Goal: Task Accomplishment & Management: Manage account settings

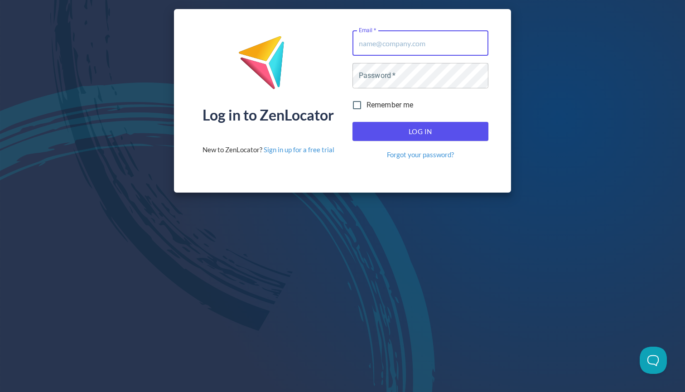
type input "[EMAIL_ADDRESS][DOMAIN_NAME]"
click at [420, 131] on button "Log In" at bounding box center [421, 131] width 136 height 19
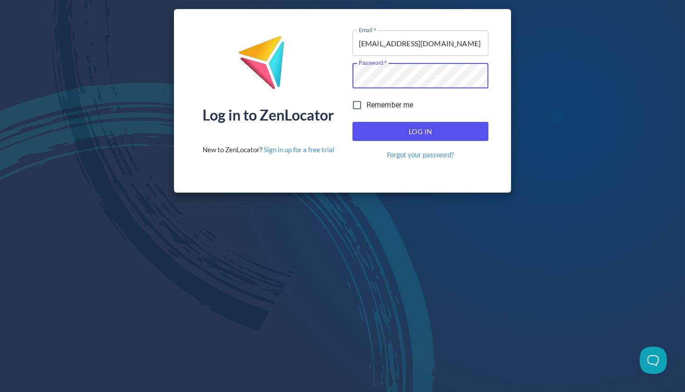
click at [417, 133] on span "Log In" at bounding box center [420, 132] width 116 height 12
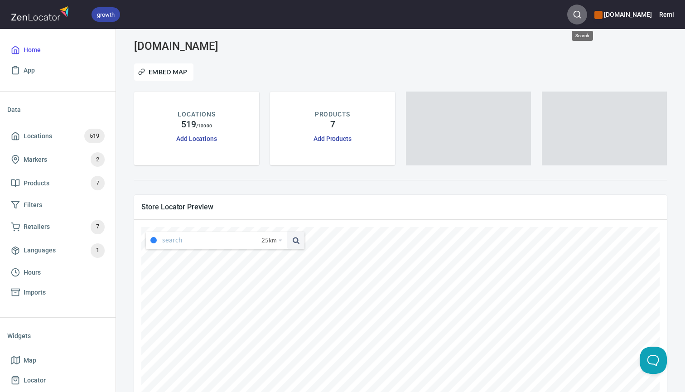
click at [582, 15] on icon "button" at bounding box center [577, 14] width 9 height 9
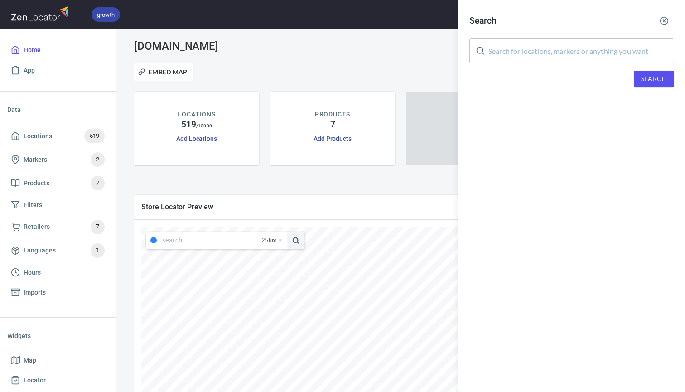
click at [560, 47] on input "text" at bounding box center [581, 50] width 186 height 25
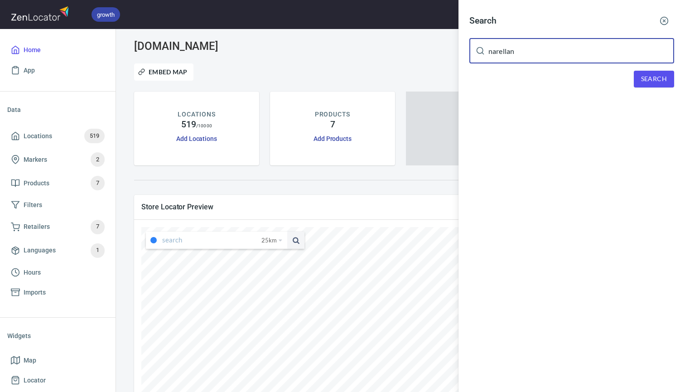
type input "narellan"
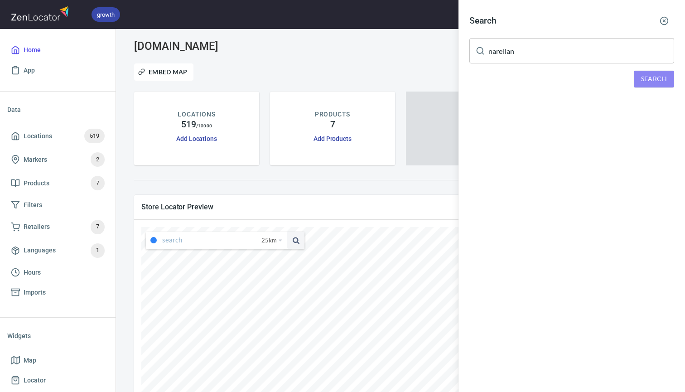
click at [642, 81] on span "Search" at bounding box center [654, 78] width 26 height 11
click at [502, 121] on div "Pharmacy 4 Less [GEOGRAPHIC_DATA], [STREET_ADDRESS]" at bounding box center [571, 125] width 205 height 9
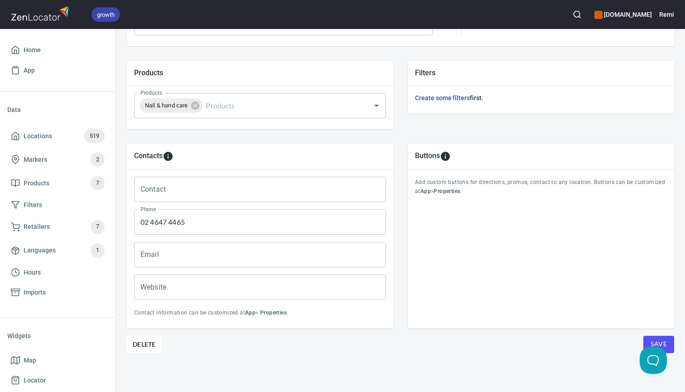
scroll to position [296, 0]
click at [154, 342] on span "Delete" at bounding box center [144, 344] width 23 height 11
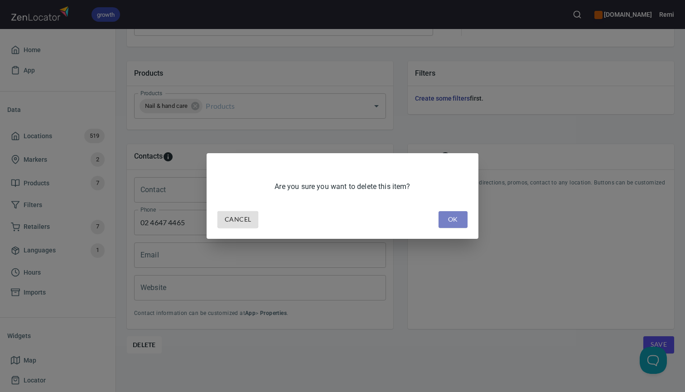
click at [450, 223] on span "OK" at bounding box center [453, 219] width 14 height 11
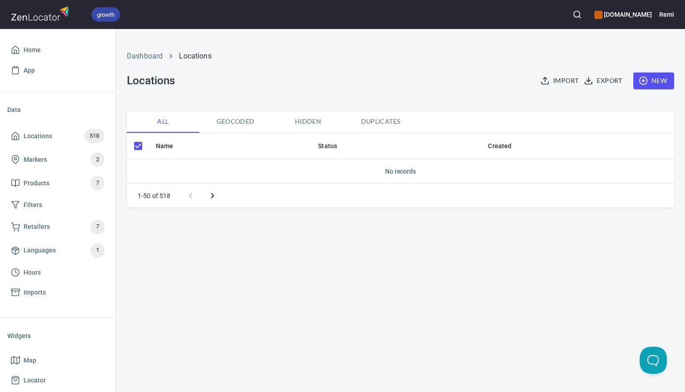
checkbox input "false"
